Goal: Task Accomplishment & Management: Use online tool/utility

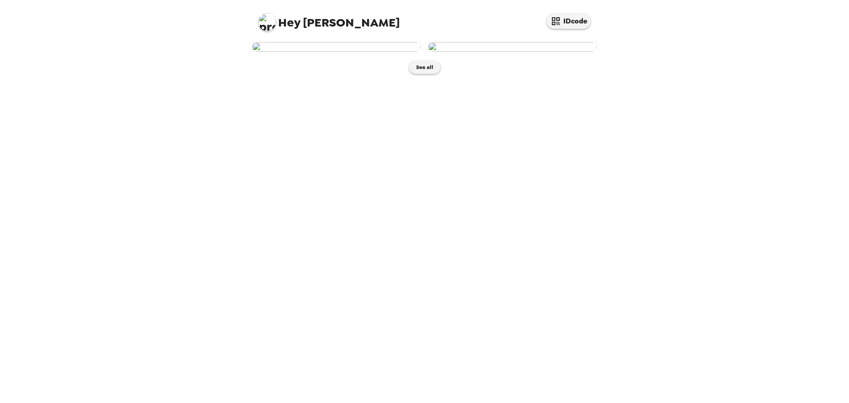
click at [362, 52] on img at bounding box center [336, 47] width 169 height 10
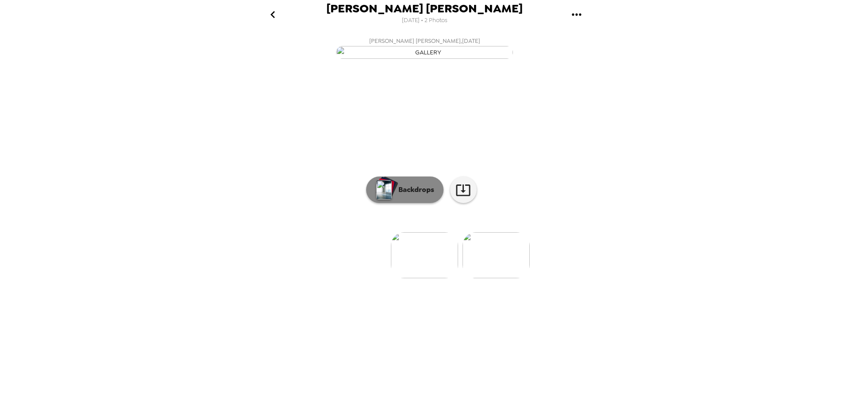
click at [404, 195] on p "Backdrops" at bounding box center [414, 189] width 40 height 11
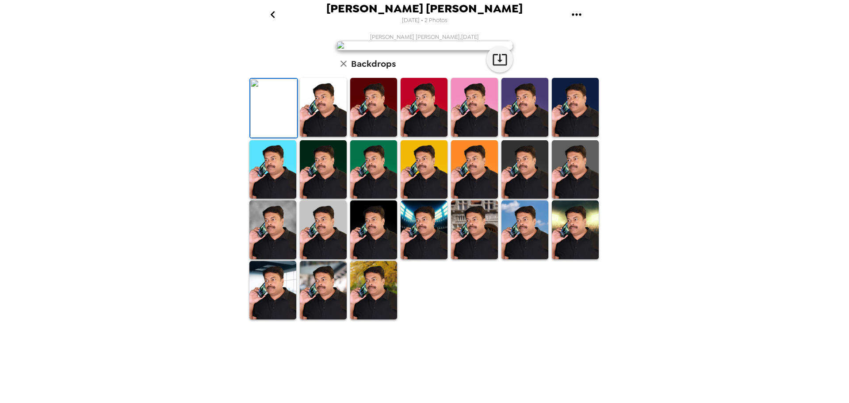
scroll to position [129, 0]
click at [561, 137] on img at bounding box center [575, 107] width 47 height 59
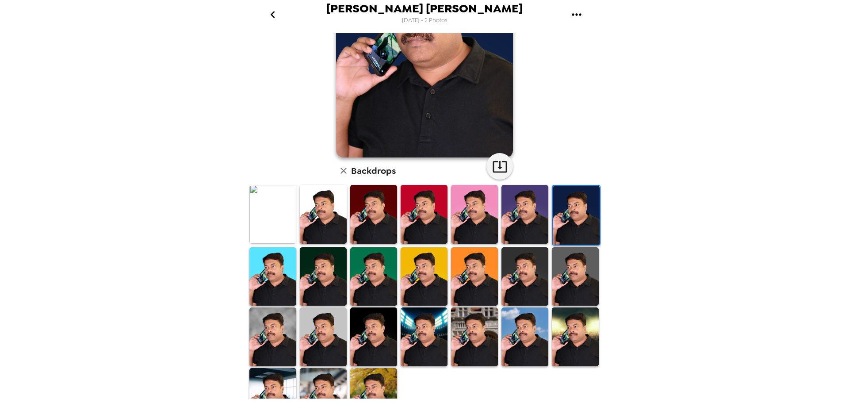
scroll to position [128, 0]
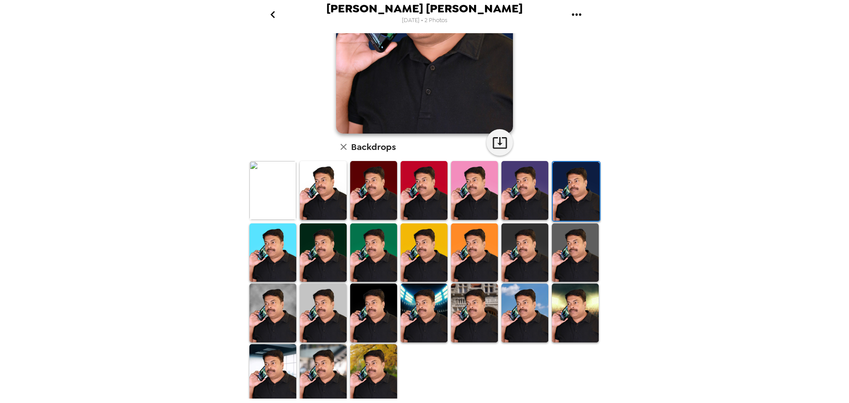
click at [524, 307] on img at bounding box center [524, 312] width 47 height 59
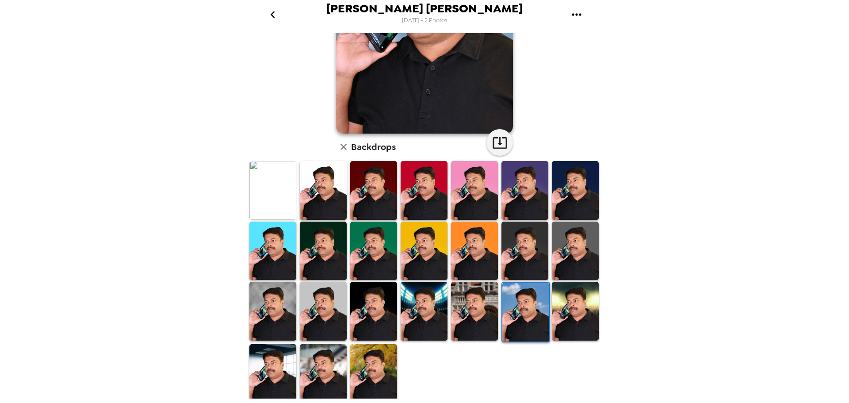
click at [333, 253] on img at bounding box center [323, 250] width 47 height 59
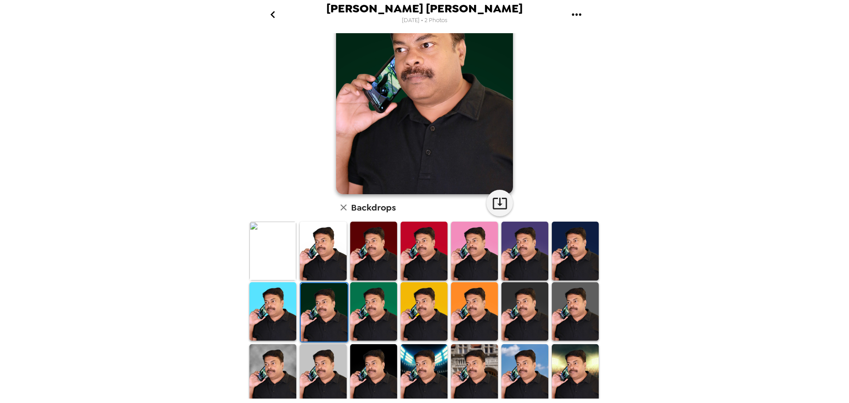
scroll to position [0, 0]
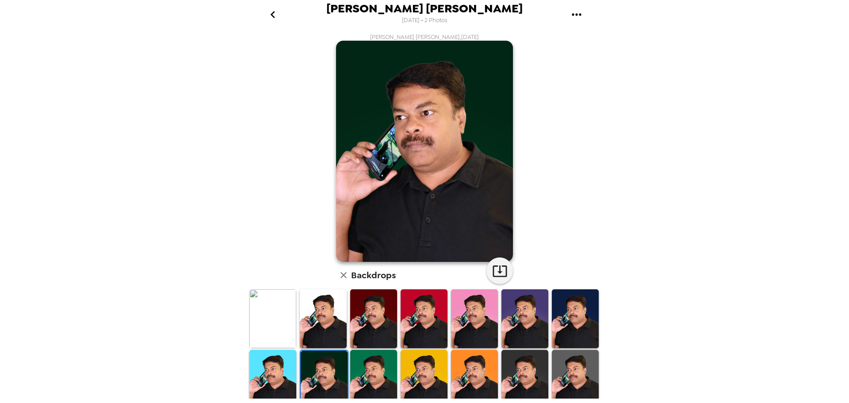
click at [578, 322] on img at bounding box center [575, 318] width 47 height 59
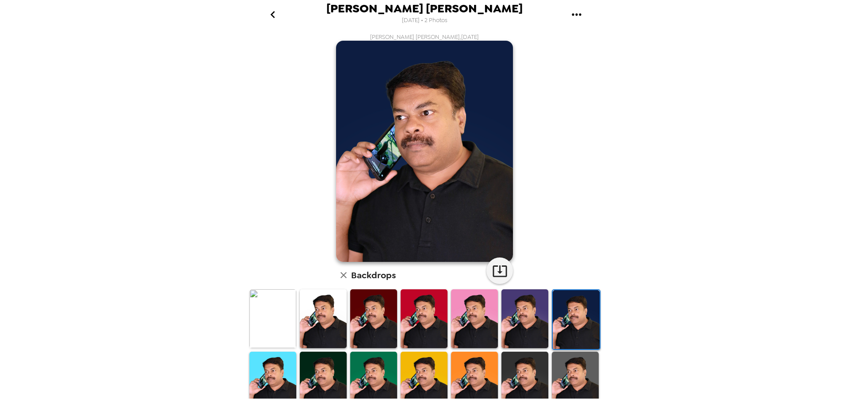
click at [524, 317] on img at bounding box center [524, 318] width 47 height 59
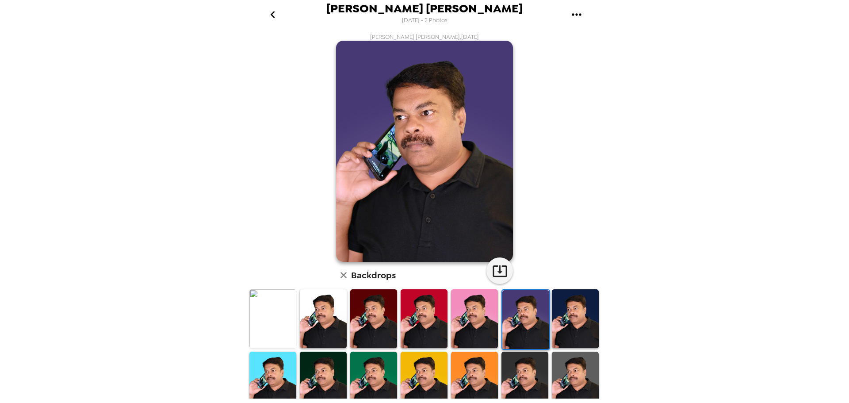
click at [376, 315] on img at bounding box center [373, 318] width 47 height 59
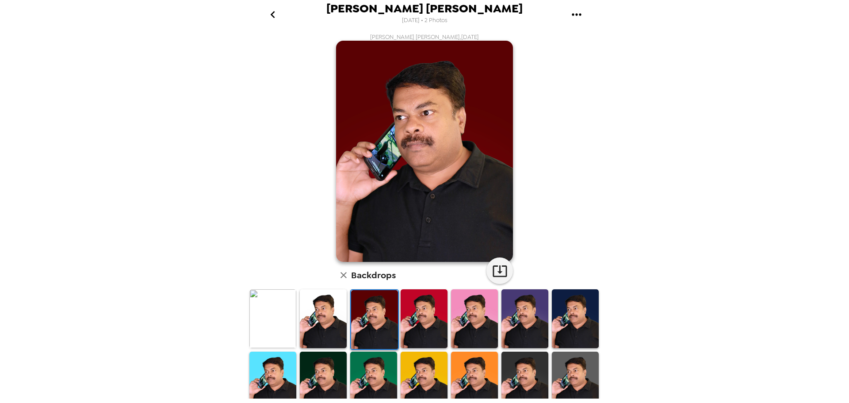
click at [528, 366] on img at bounding box center [524, 380] width 47 height 59
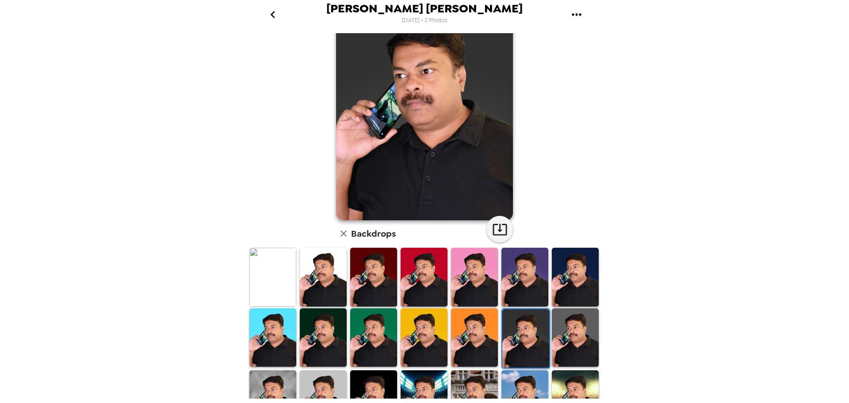
scroll to position [40, 0]
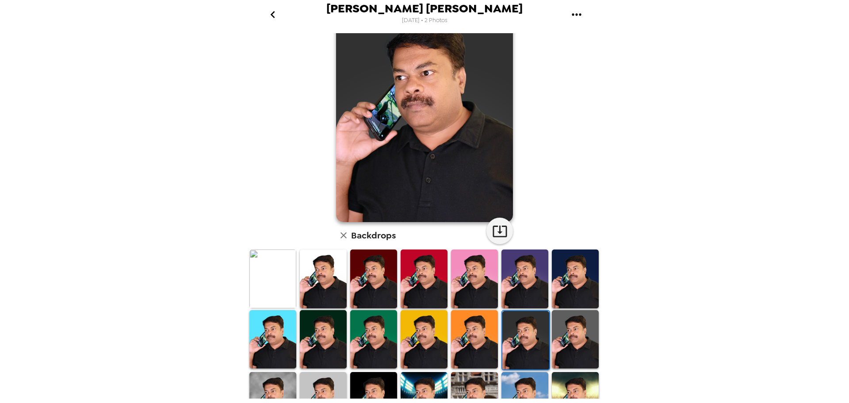
click at [535, 323] on img at bounding box center [525, 340] width 47 height 59
click at [527, 327] on img at bounding box center [525, 340] width 47 height 59
click at [577, 282] on img at bounding box center [575, 278] width 47 height 59
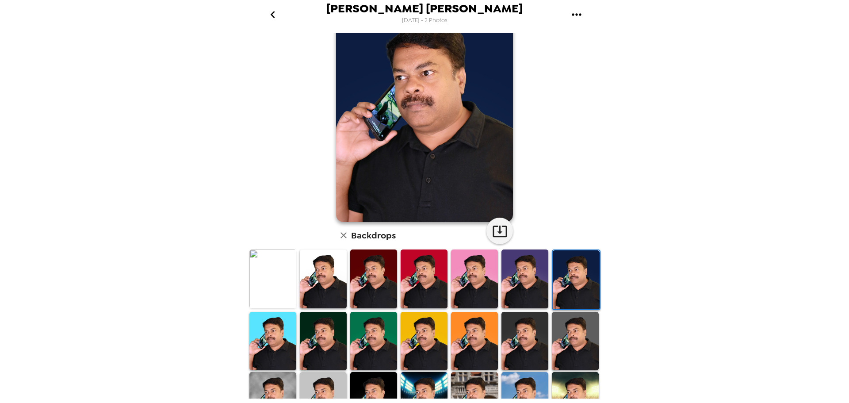
click at [571, 337] on img at bounding box center [575, 341] width 47 height 59
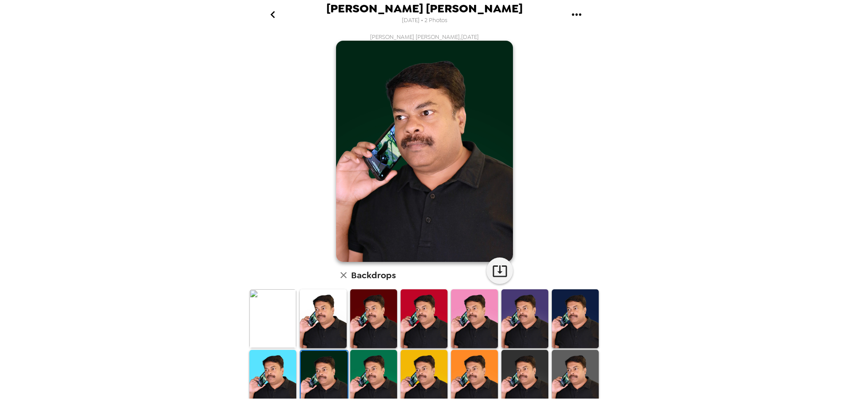
click at [269, 324] on img at bounding box center [272, 318] width 47 height 58
